Goal: Navigation & Orientation: Go to known website

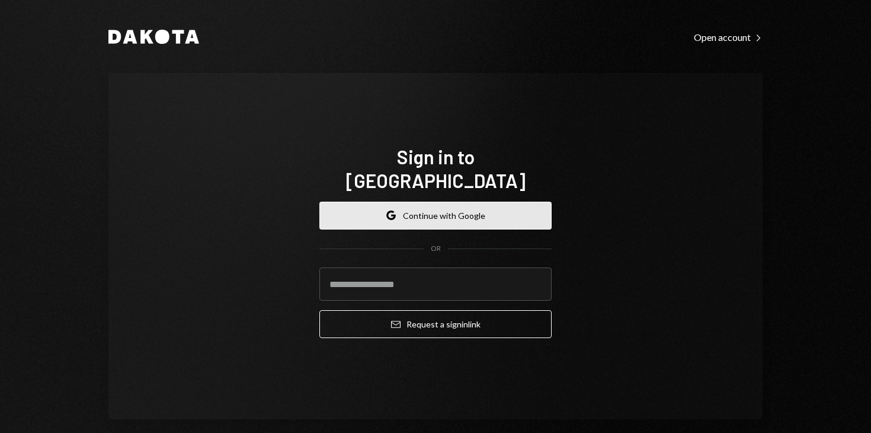
click at [352, 206] on button "Google Continue with Google" at bounding box center [436, 216] width 232 height 28
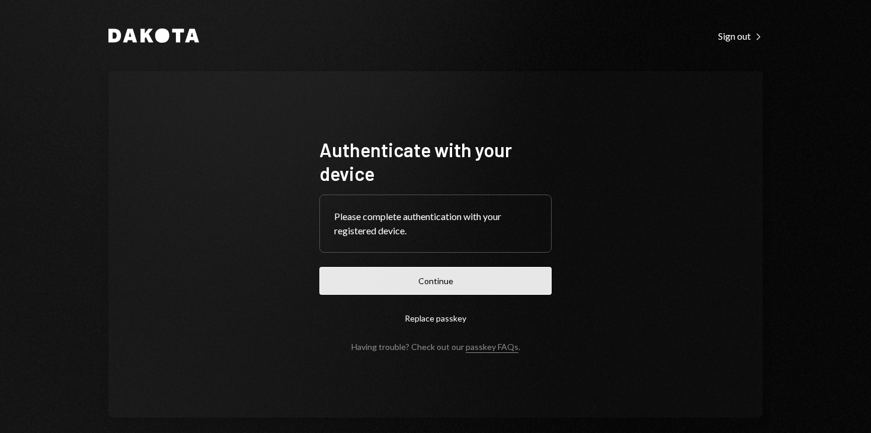
click at [431, 280] on button "Continue" at bounding box center [436, 281] width 232 height 28
